Goal: Transaction & Acquisition: Obtain resource

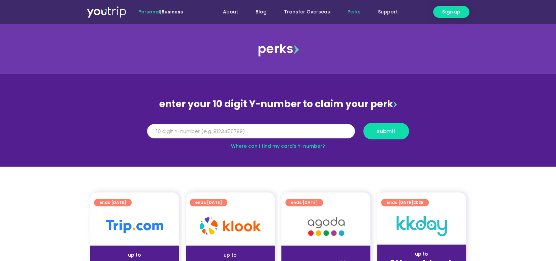
click at [232, 125] on input "Y Number" at bounding box center [251, 131] width 208 height 15
paste input "8152625641"
type input "8152625641"
click at [383, 125] on button "submit" at bounding box center [386, 131] width 46 height 16
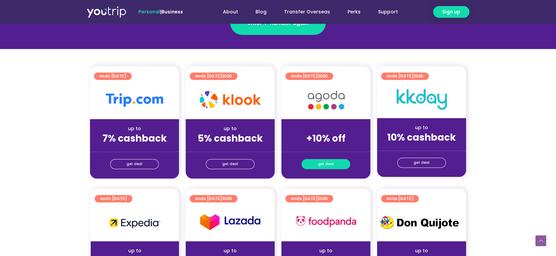
click at [334, 162] on link "get deal" at bounding box center [325, 164] width 49 height 10
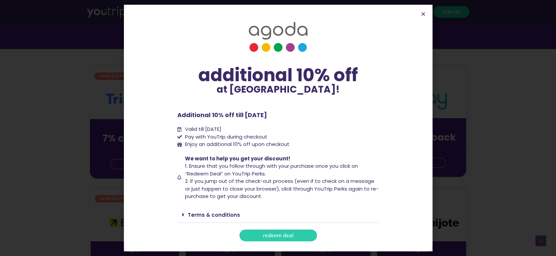
click at [291, 237] on span "redeem deal" at bounding box center [278, 235] width 31 height 5
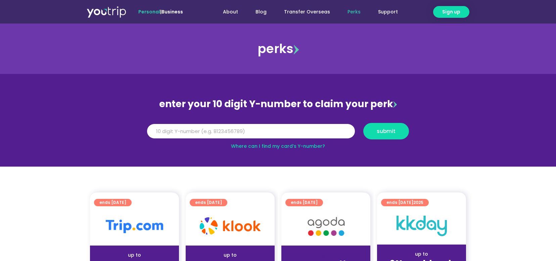
click at [184, 132] on input "Y Number" at bounding box center [251, 131] width 208 height 15
type input "1"
paste input "8152625641"
type input "8152625641"
click at [379, 138] on button "submit" at bounding box center [386, 131] width 46 height 16
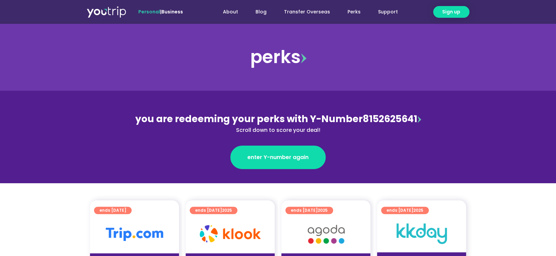
scroll to position [101, 0]
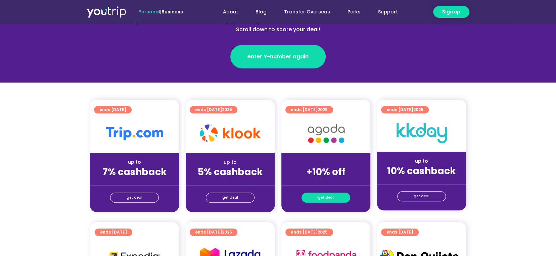
click at [325, 198] on span "get deal" at bounding box center [326, 197] width 16 height 9
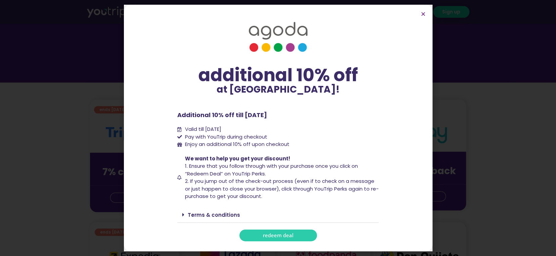
click at [298, 231] on link "redeem deal" at bounding box center [278, 236] width 78 height 12
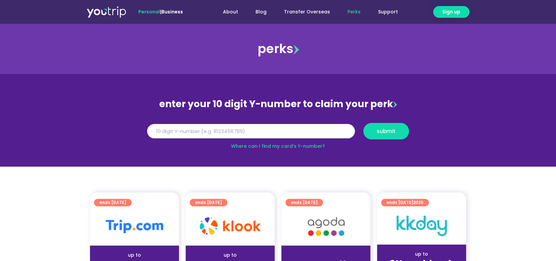
paste input "8152625641"
type input "8152625641"
click at [400, 131] on span "submit" at bounding box center [386, 131] width 34 height 5
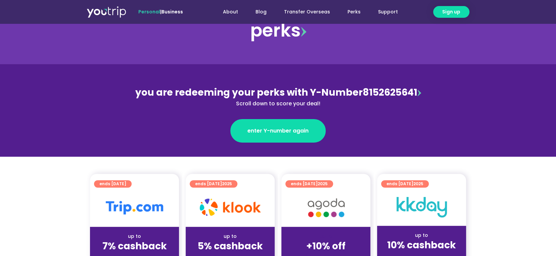
scroll to position [67, 0]
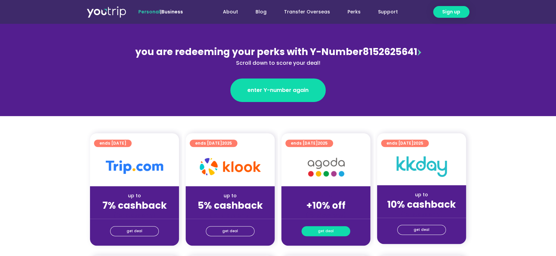
click at [328, 231] on span "get deal" at bounding box center [326, 230] width 16 height 9
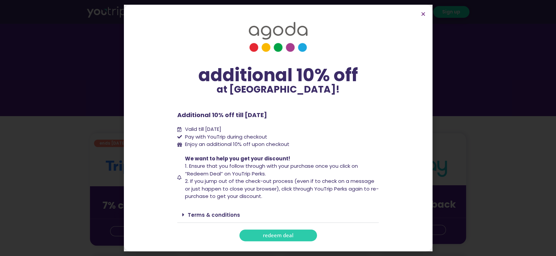
click at [281, 233] on span "redeem deal" at bounding box center [278, 235] width 31 height 5
